Goal: Ask a question

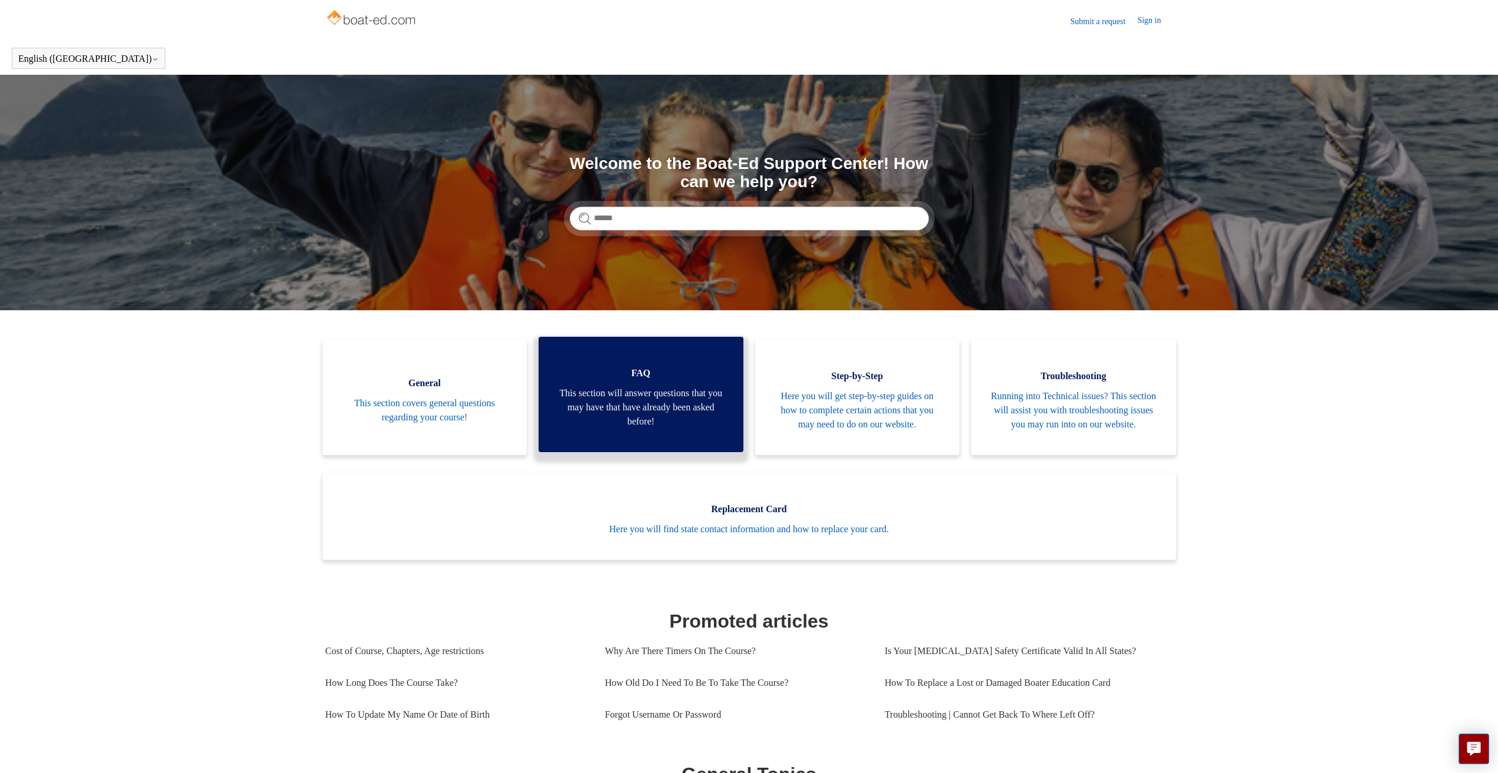
click at [693, 396] on span "This section will answer questions that you may have that have already been ask…" at bounding box center [641, 407] width 170 height 42
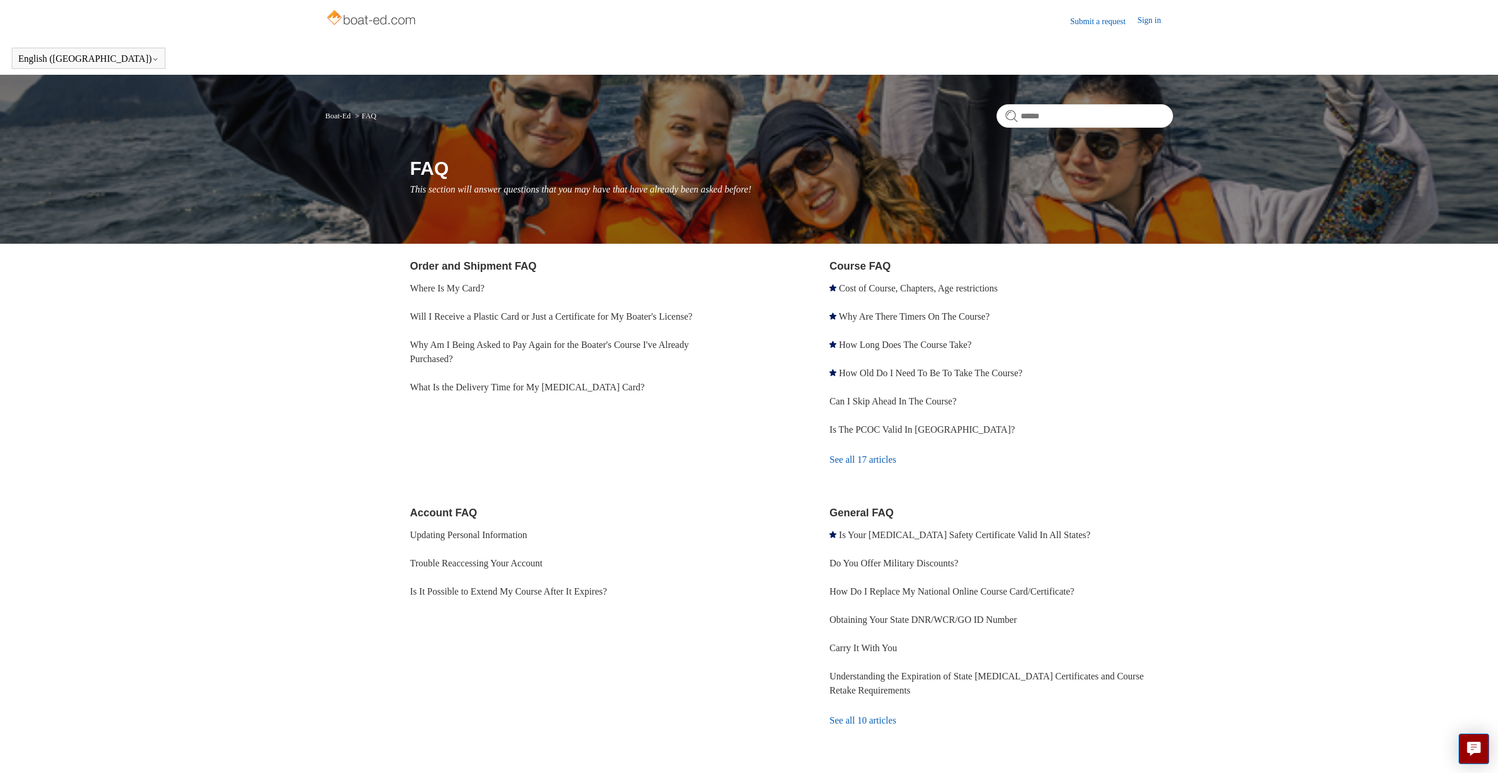
click at [858, 467] on link "See all 17 articles" at bounding box center [1001, 460] width 343 height 32
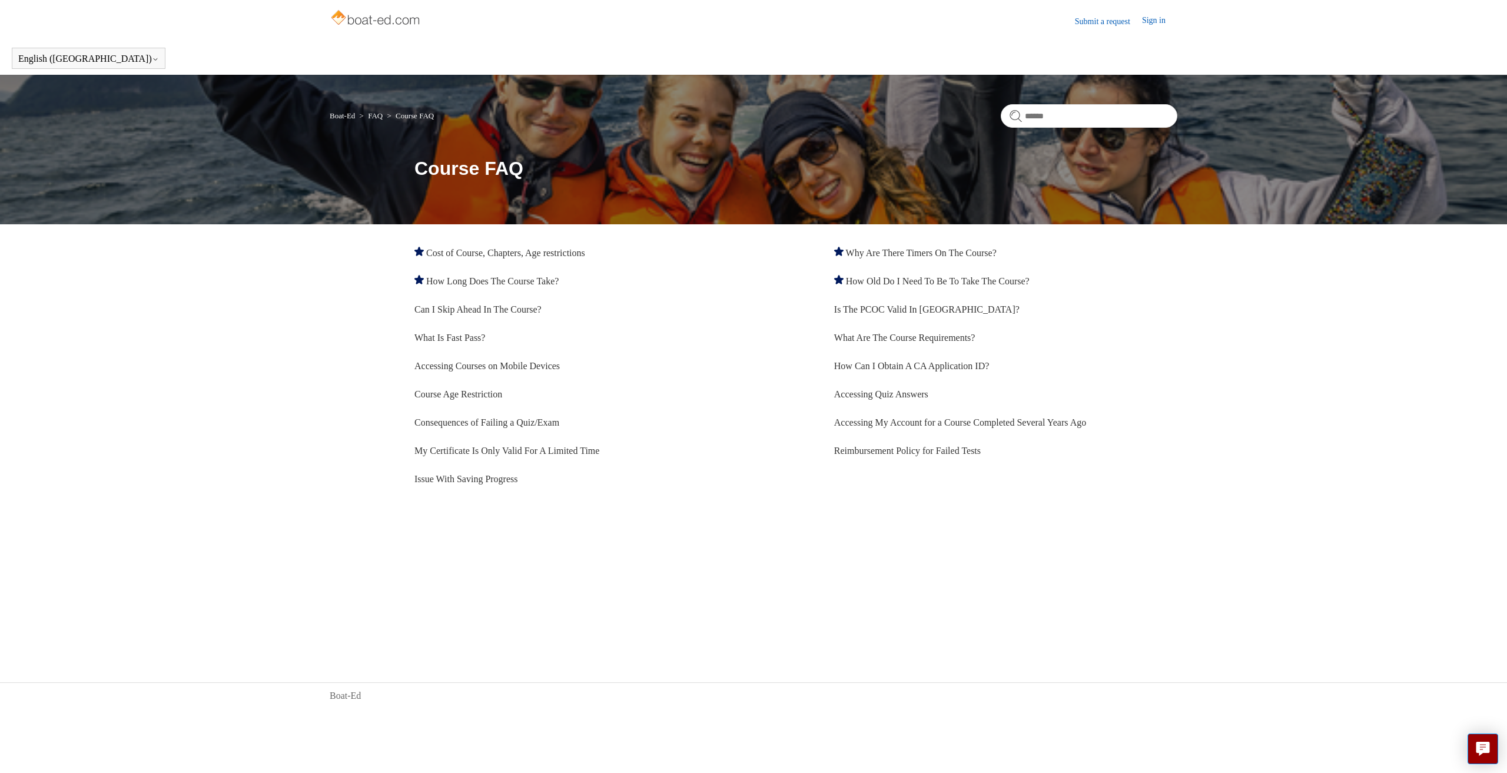
click at [351, 17] on img at bounding box center [377, 19] width 94 height 24
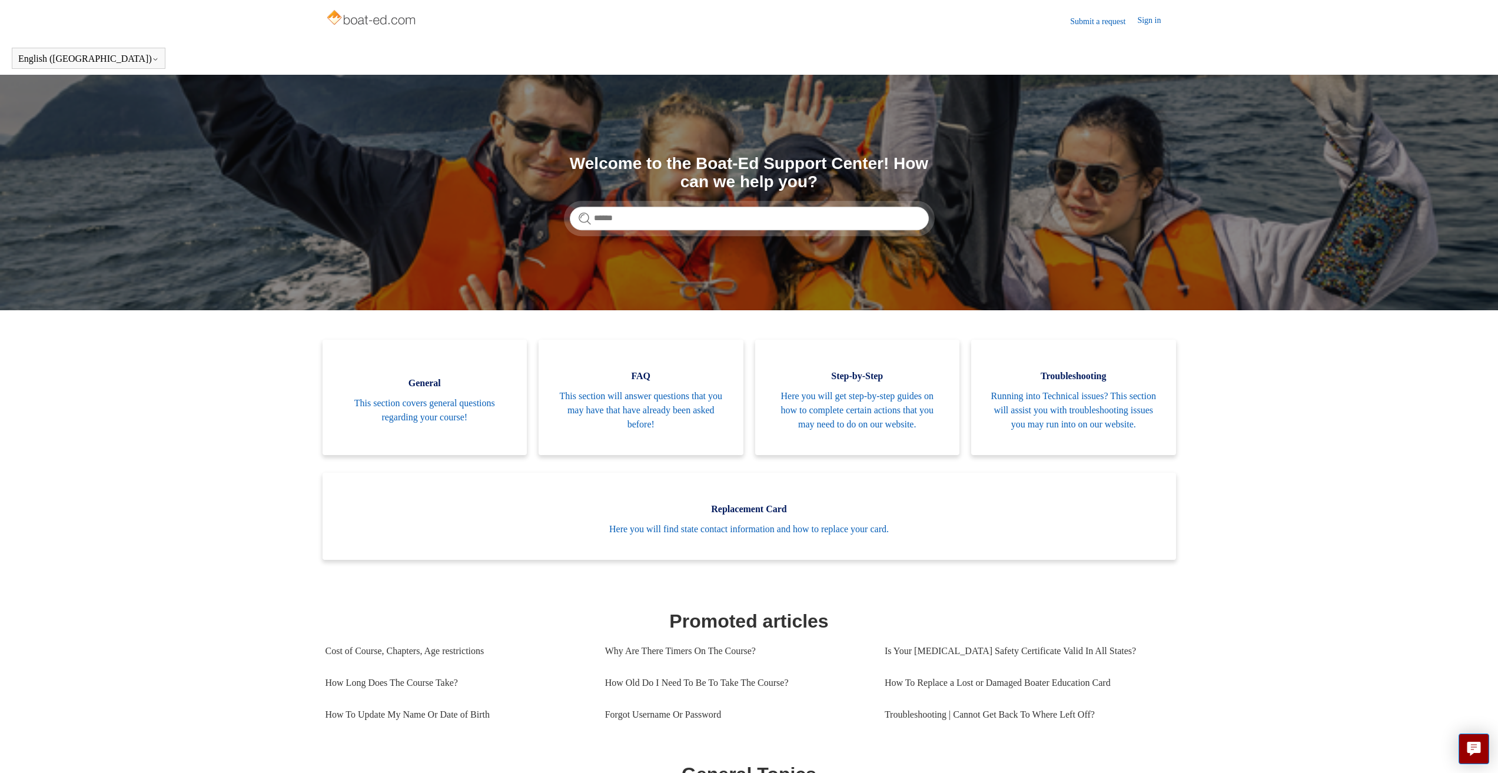
click at [380, 18] on img at bounding box center [373, 19] width 94 height 24
